Goal: Browse casually

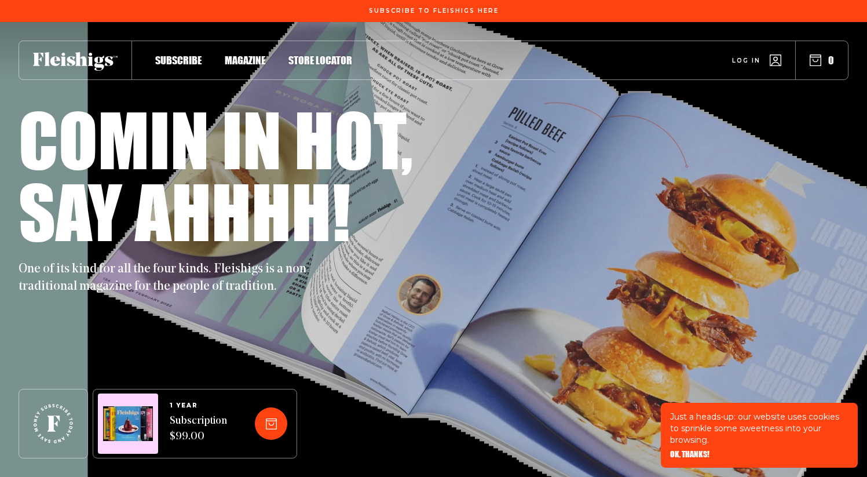
click at [73, 56] on icon at bounding box center [75, 61] width 85 height 19
click at [696, 450] on span "OK, THANKS!" at bounding box center [689, 446] width 39 height 8
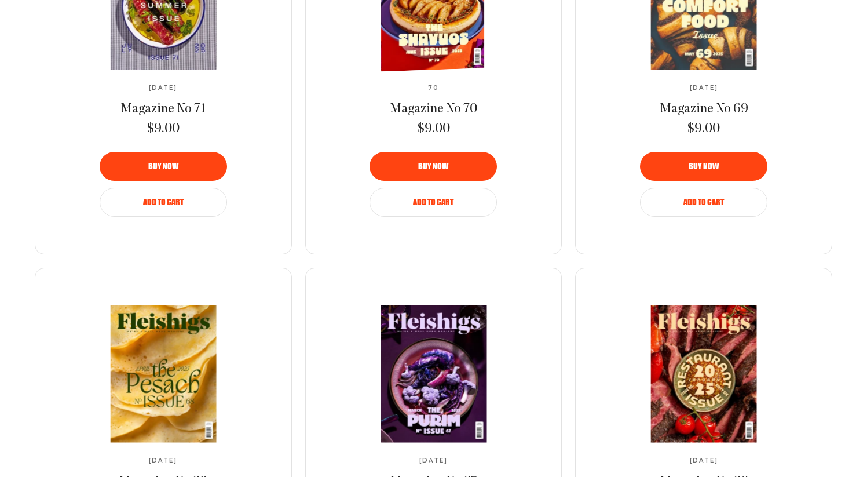
scroll to position [1219, 0]
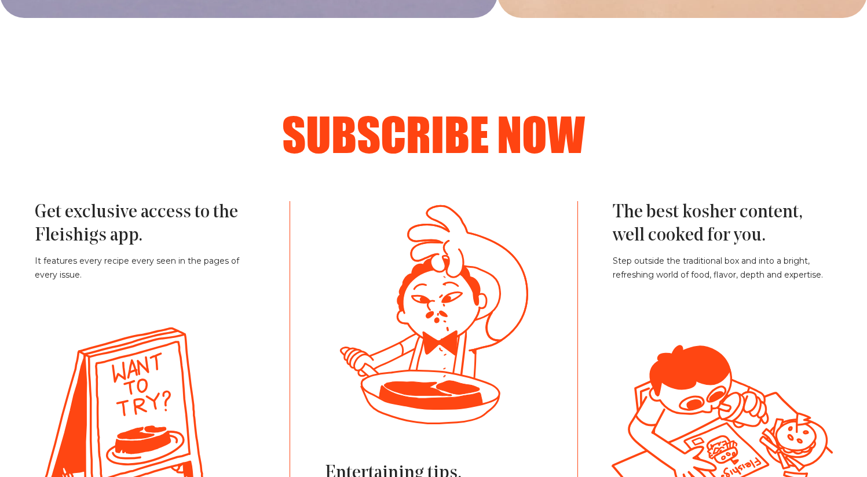
scroll to position [2568, 0]
